Goal: Information Seeking & Learning: Find specific fact

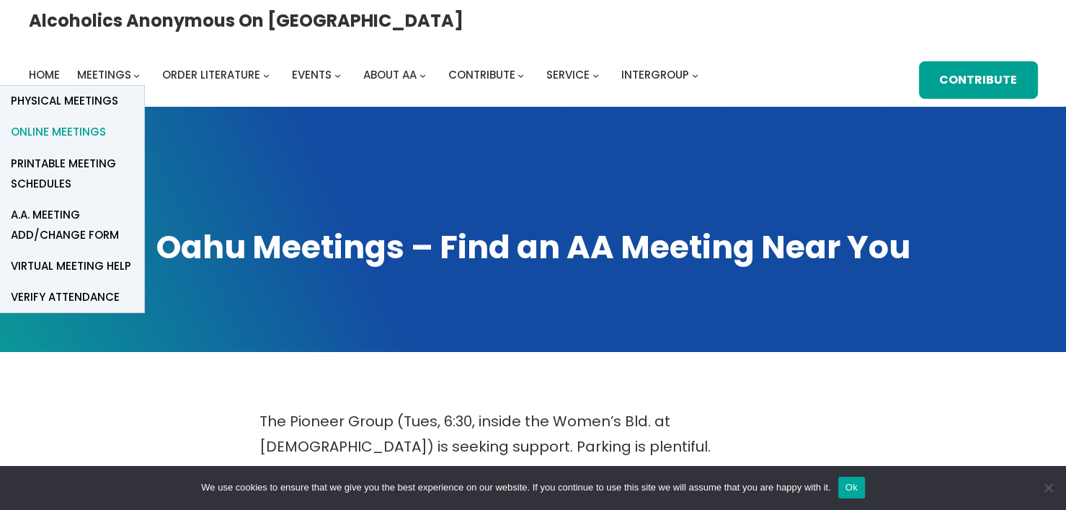
click at [106, 122] on span "Online Meetings" at bounding box center [58, 132] width 95 height 20
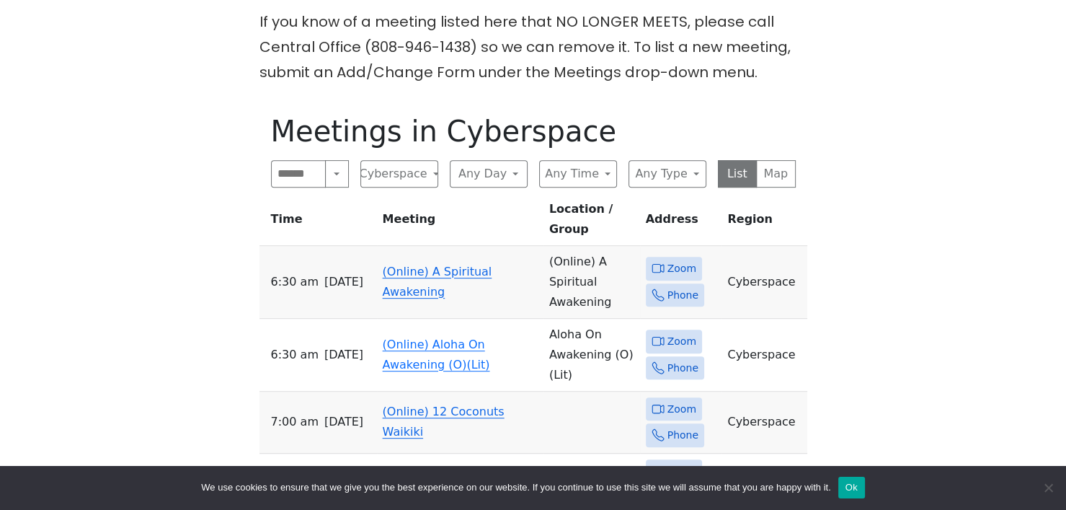
scroll to position [649, 0]
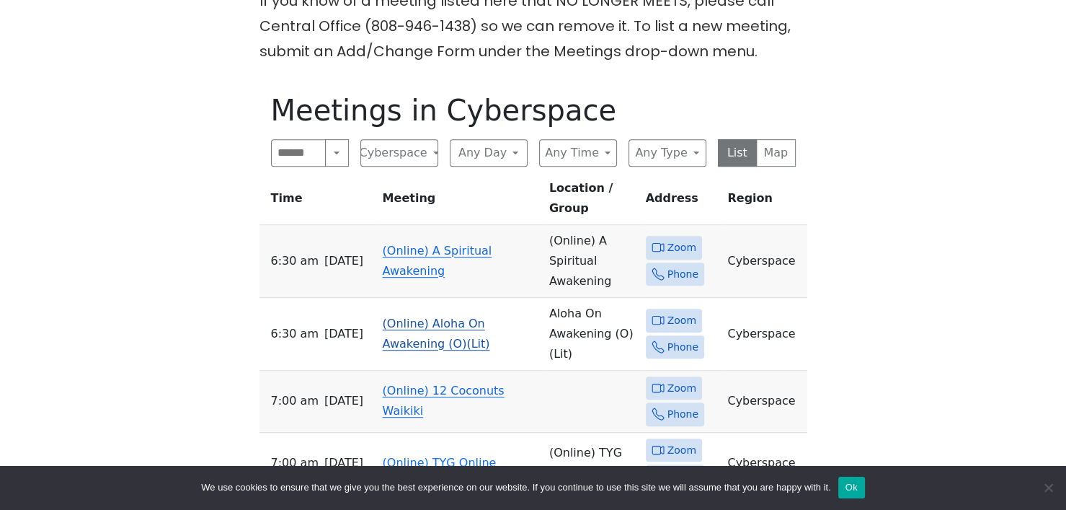
click at [669, 308] on span "Zoom" at bounding box center [674, 320] width 56 height 24
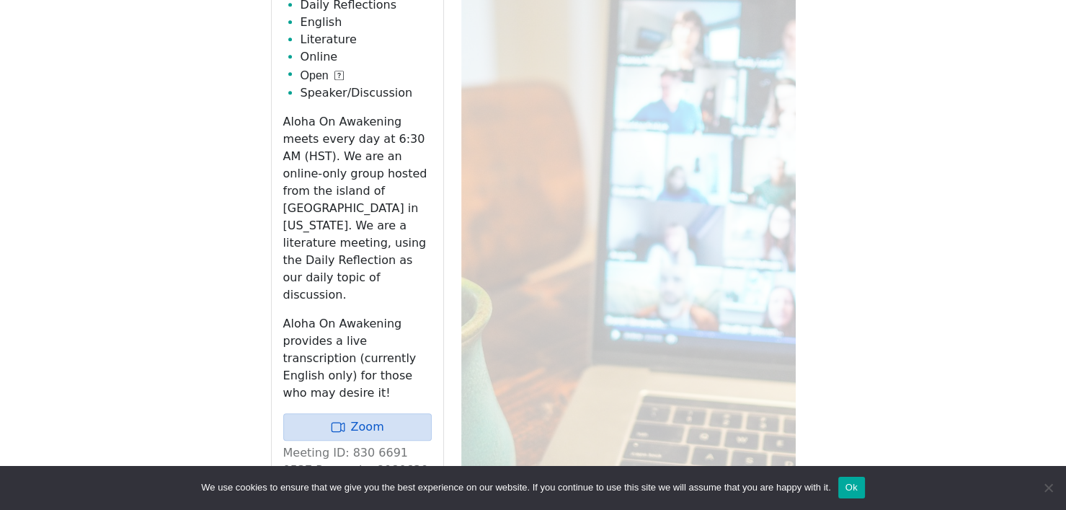
scroll to position [1064, 0]
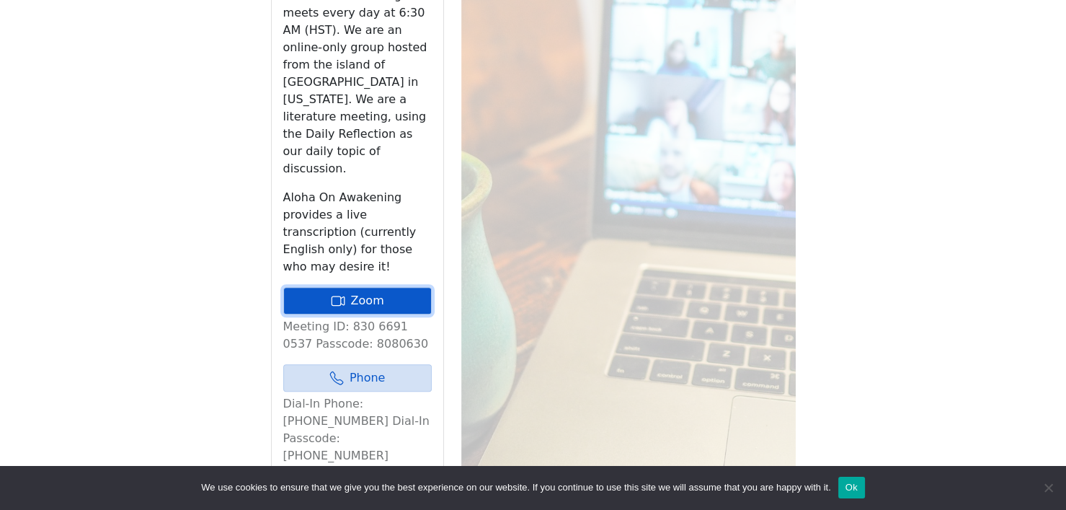
click at [378, 287] on link "Zoom" at bounding box center [357, 300] width 148 height 27
